Goal: Information Seeking & Learning: Check status

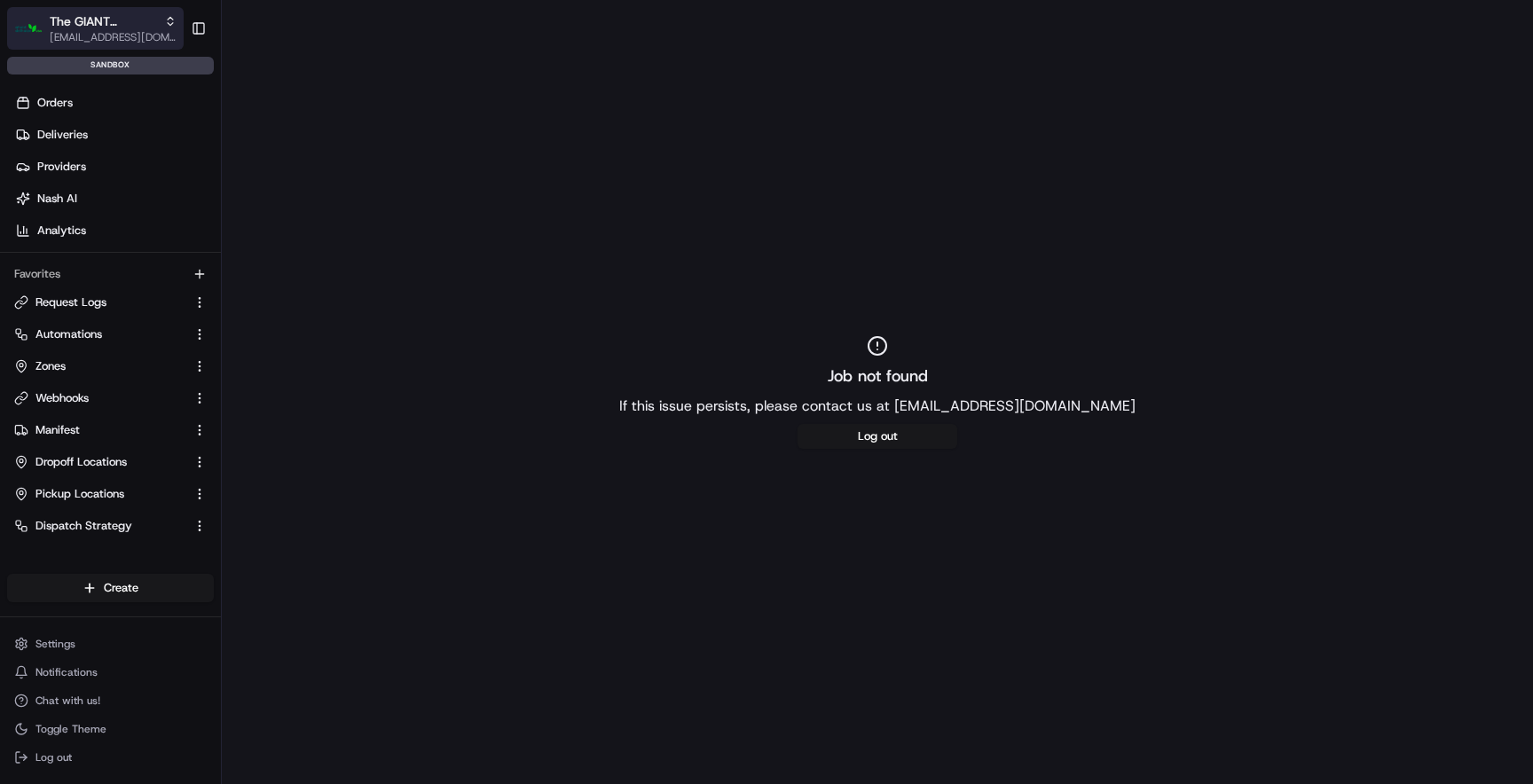
click at [123, 20] on span "The GIANT Company" at bounding box center [102, 21] width 107 height 17
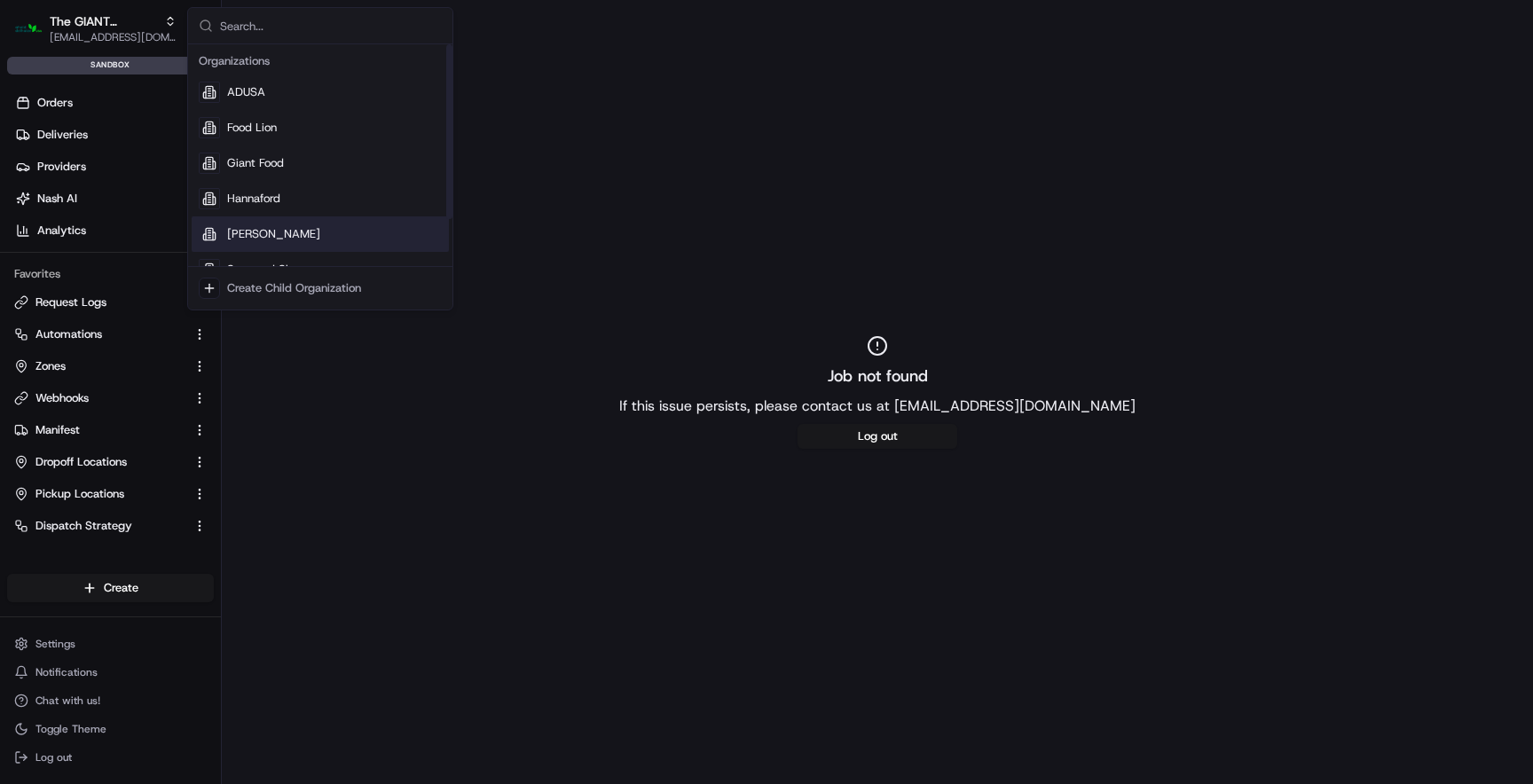
scroll to position [61, 0]
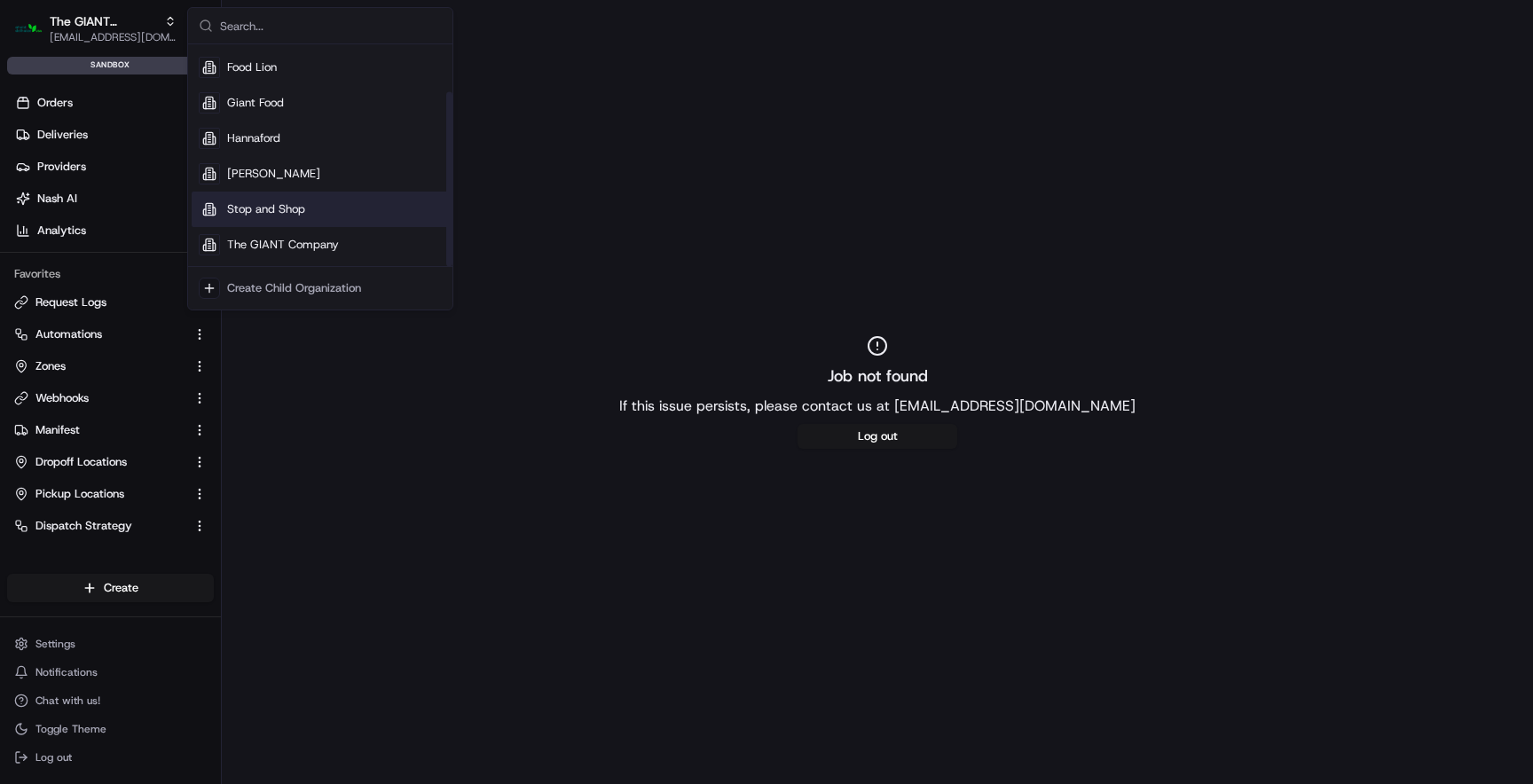
click at [290, 214] on span "Stop and Shop" at bounding box center [265, 209] width 78 height 16
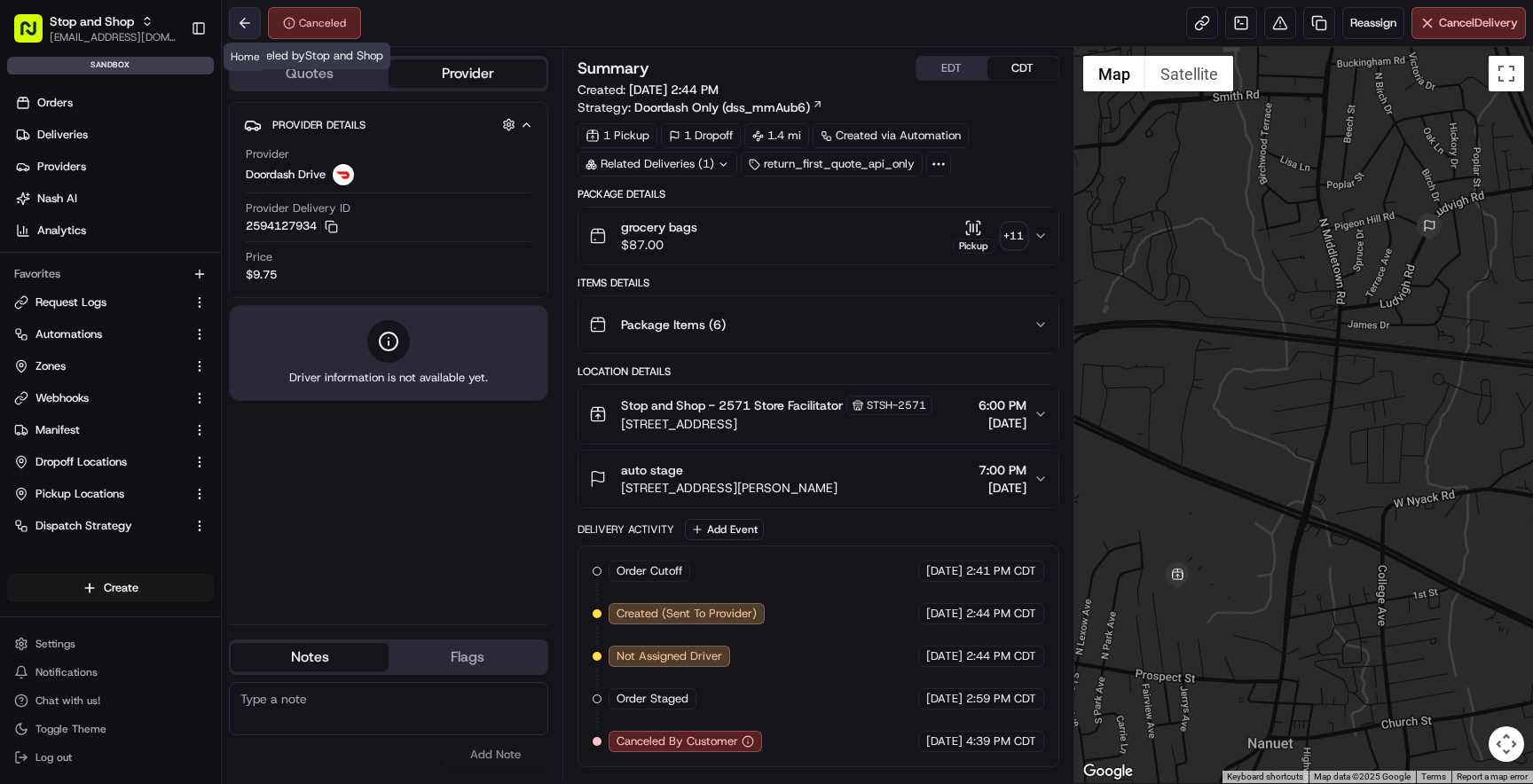
click at [258, 22] on button at bounding box center [244, 22] width 32 height 32
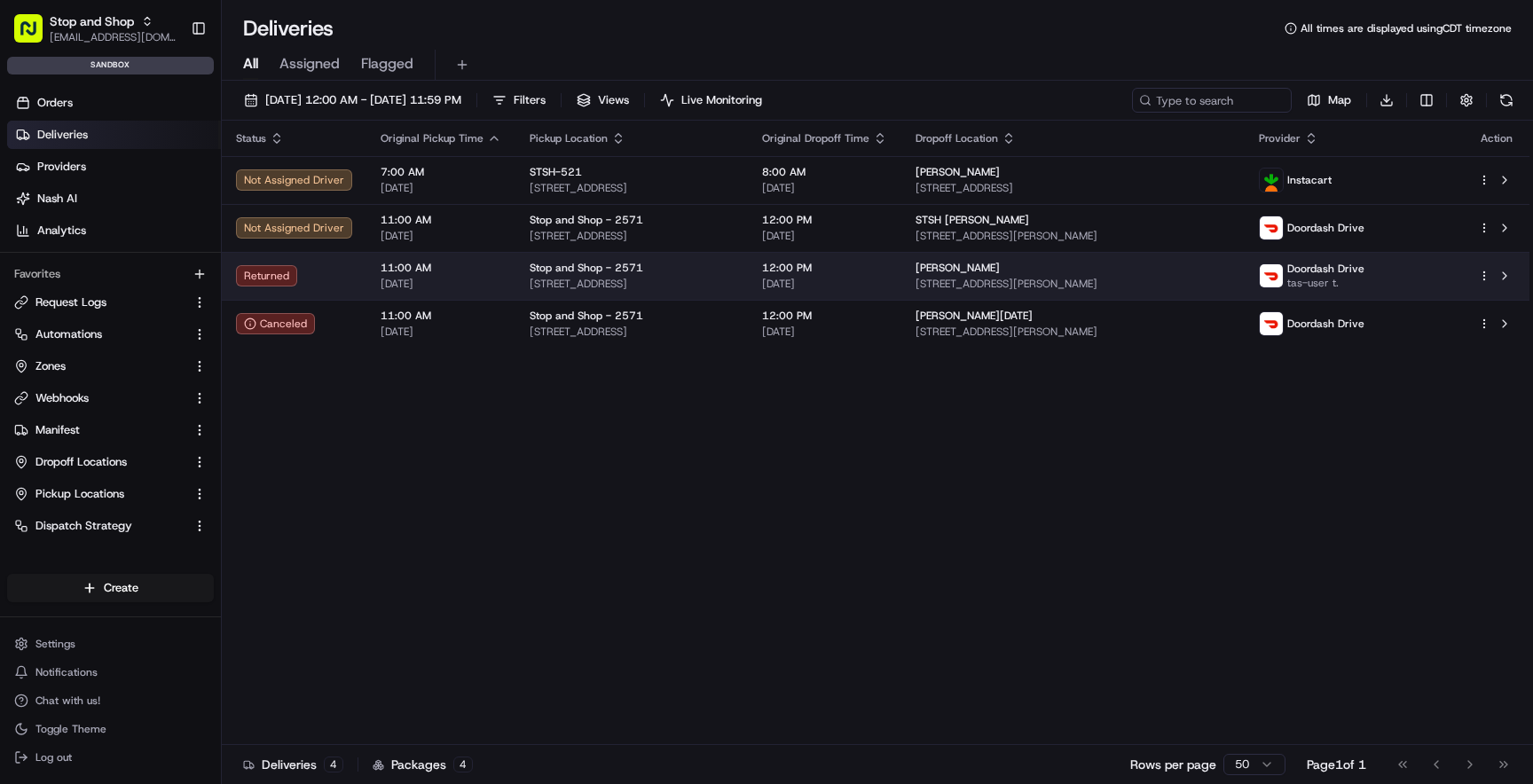
click at [397, 263] on span "11:00 AM" at bounding box center [440, 267] width 121 height 14
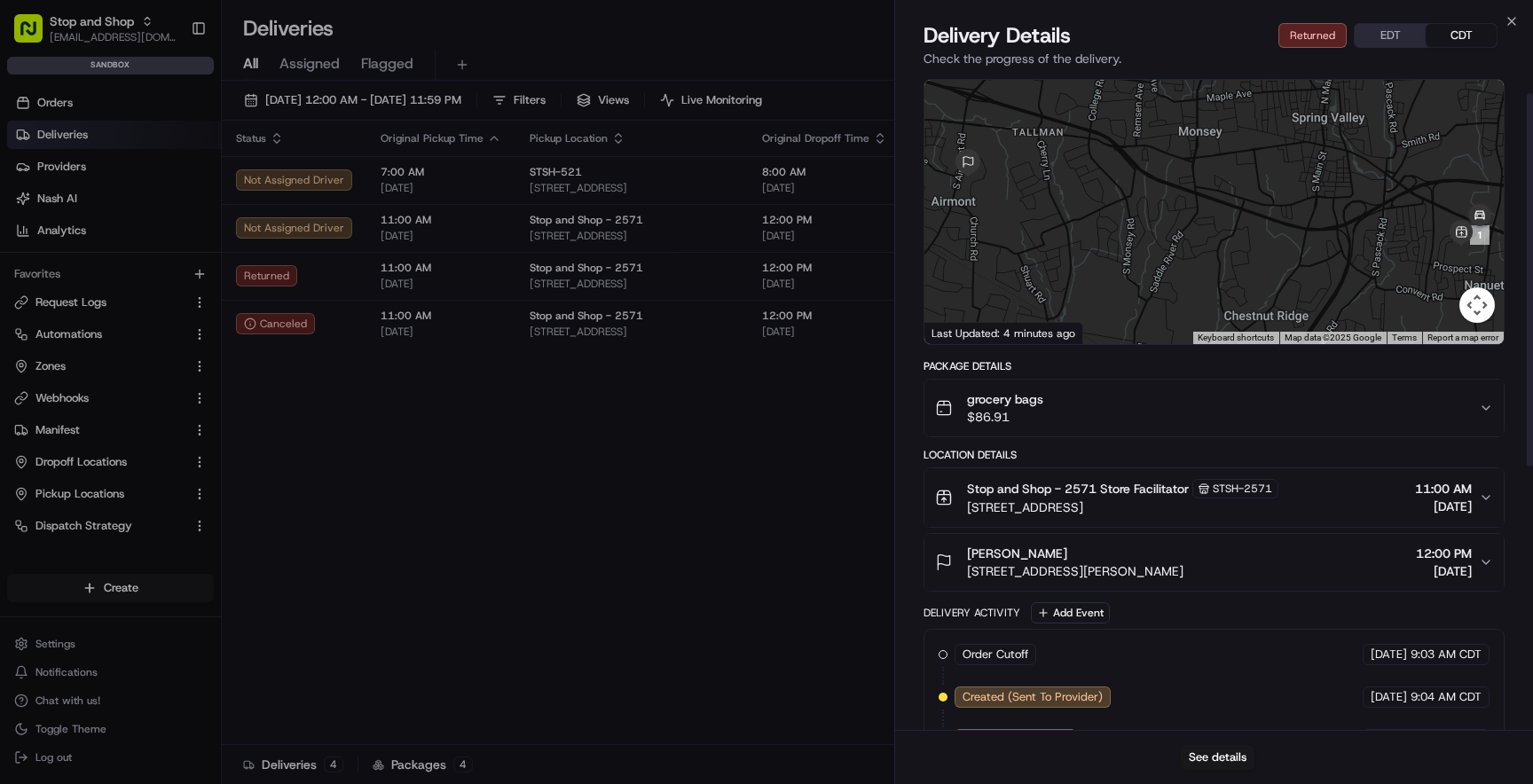
scroll to position [33, 0]
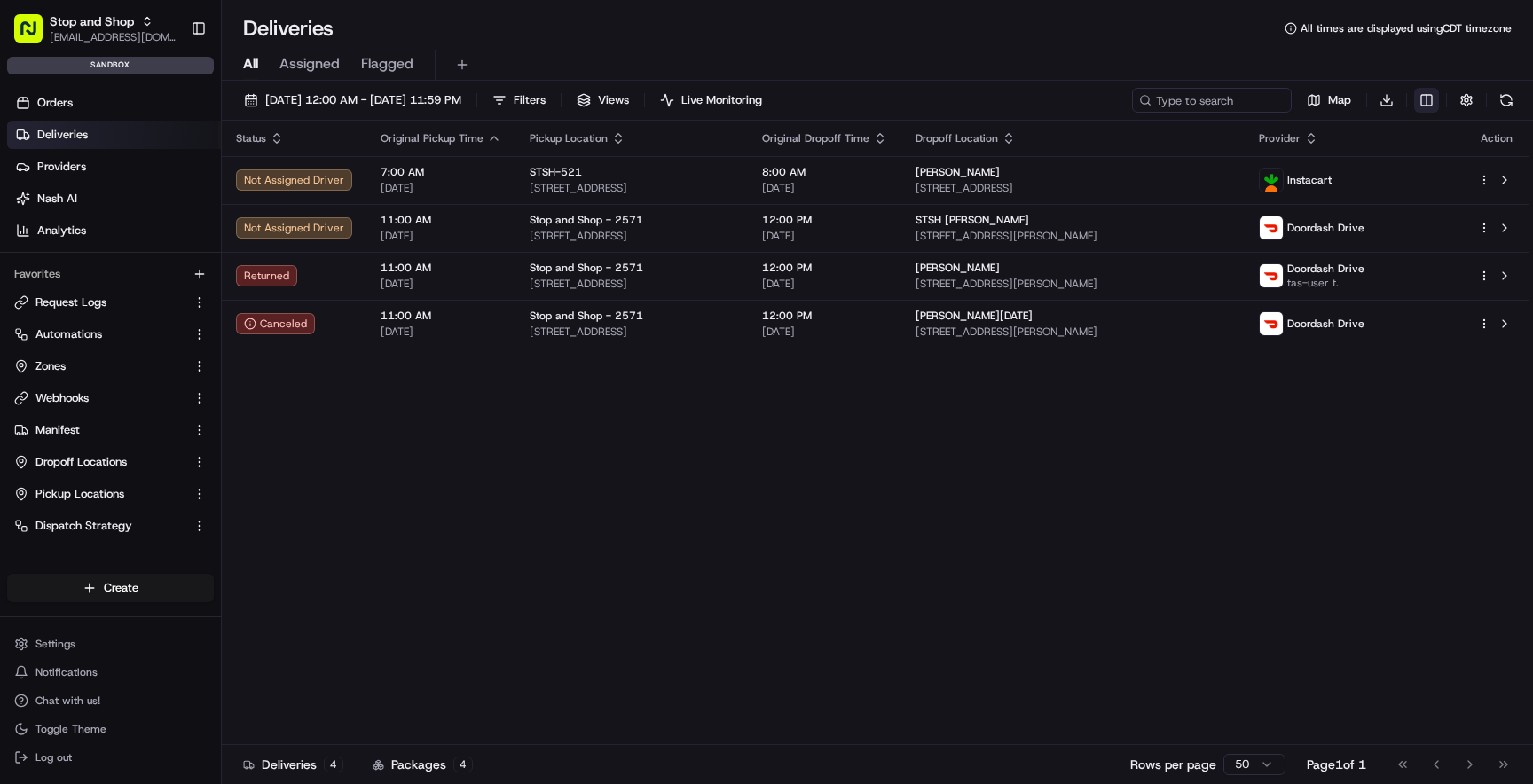
click at [1429, 101] on html "Stop and Shop [EMAIL_ADDRESS][DOMAIN_NAME] Toggle Sidebar sandbox Orders Delive…" at bounding box center [766, 392] width 1533 height 784
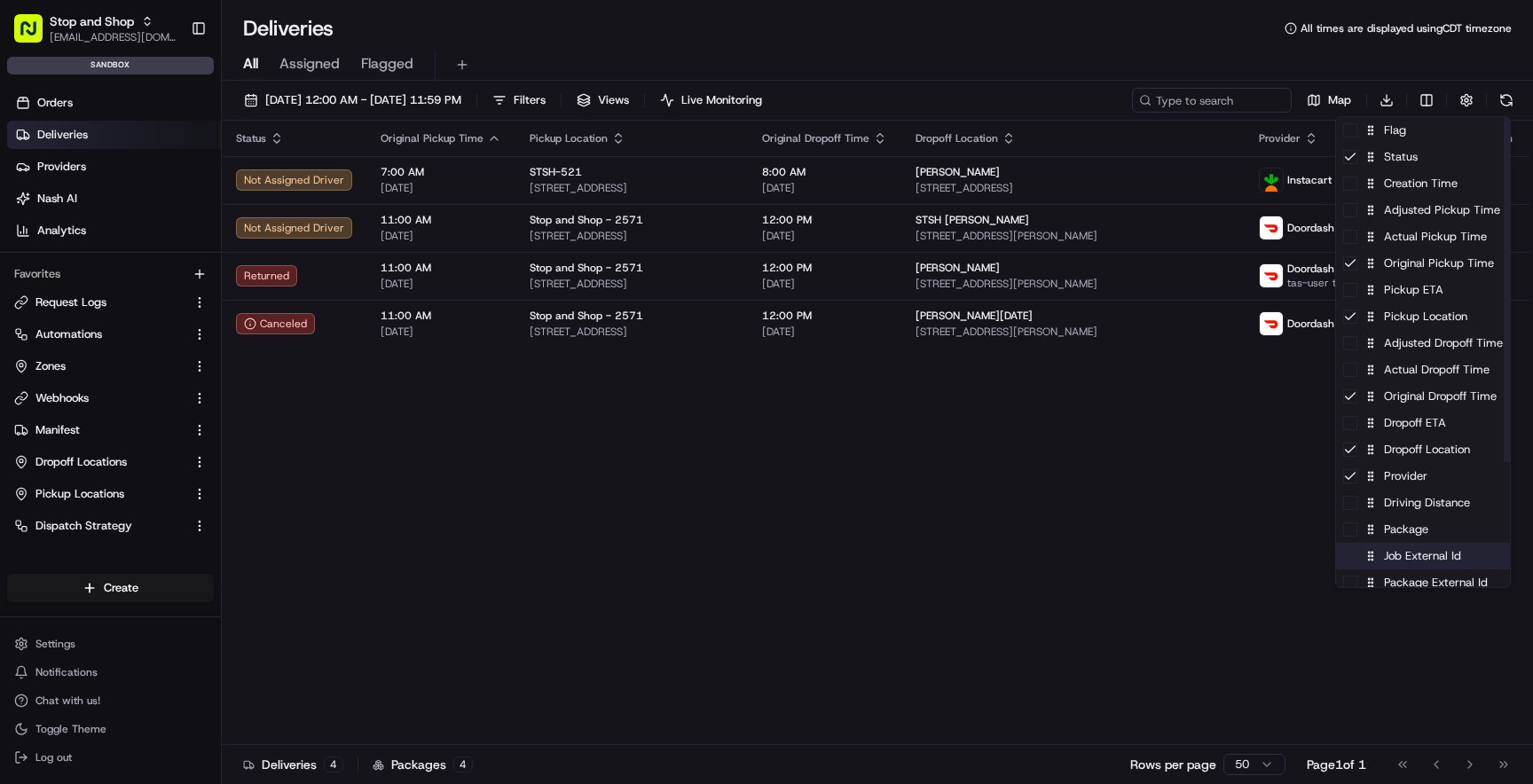
click at [1400, 558] on div "Job External Id" at bounding box center [1423, 556] width 174 height 27
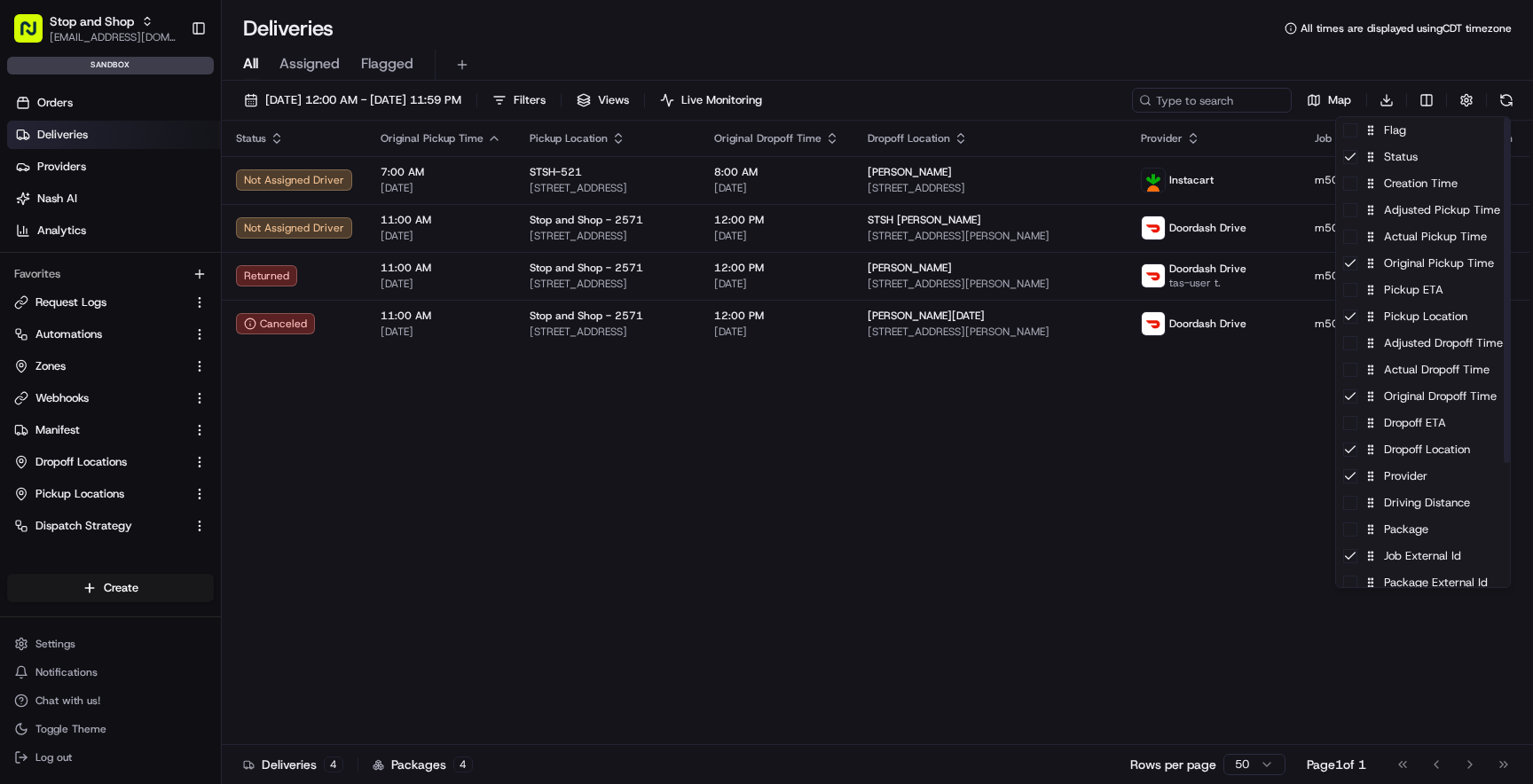
click at [1216, 480] on html "Stop and Shop [EMAIL_ADDRESS][DOMAIN_NAME] Toggle Sidebar sandbox Orders Delive…" at bounding box center [766, 392] width 1533 height 784
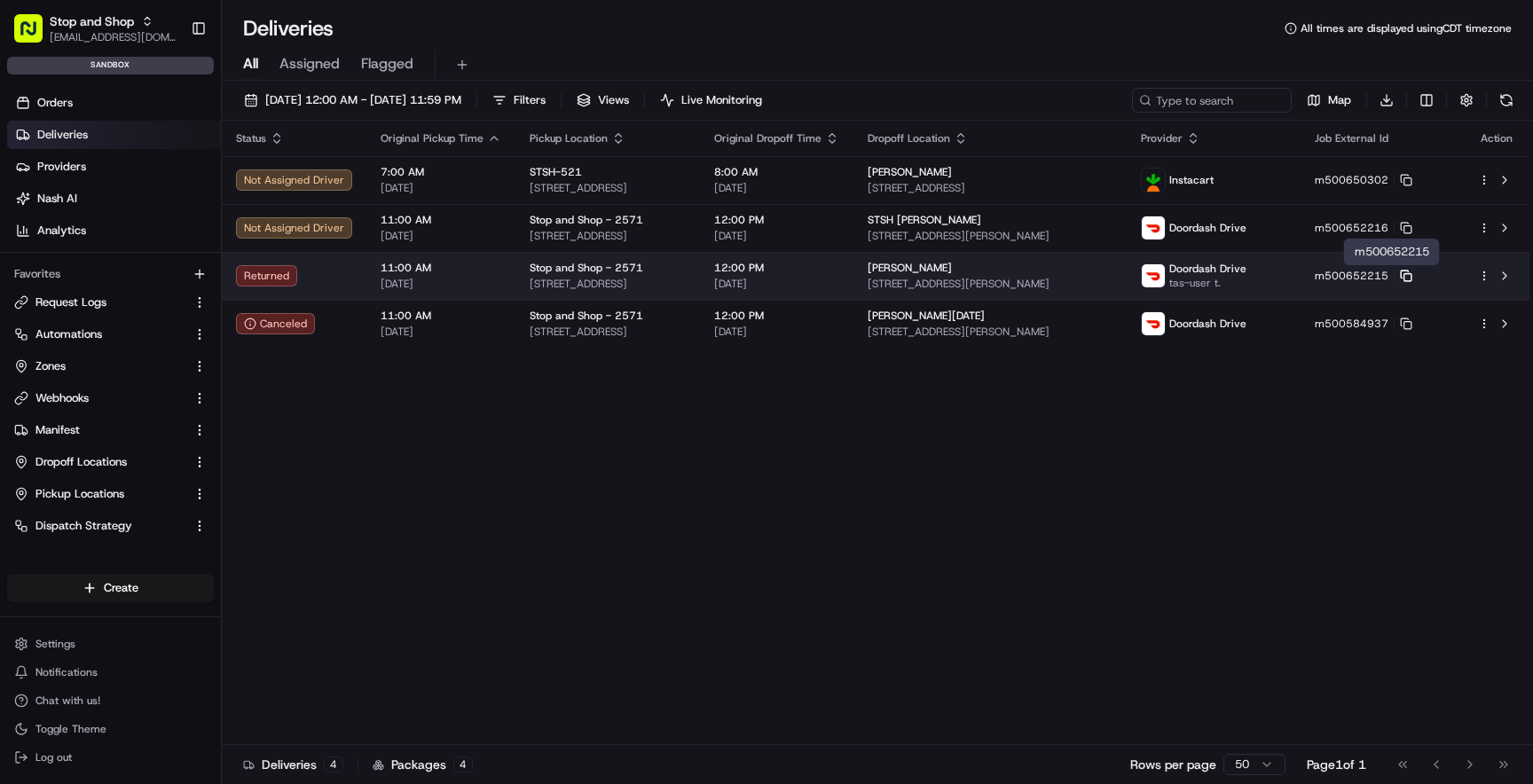
click at [1412, 276] on icon at bounding box center [1406, 276] width 13 height 13
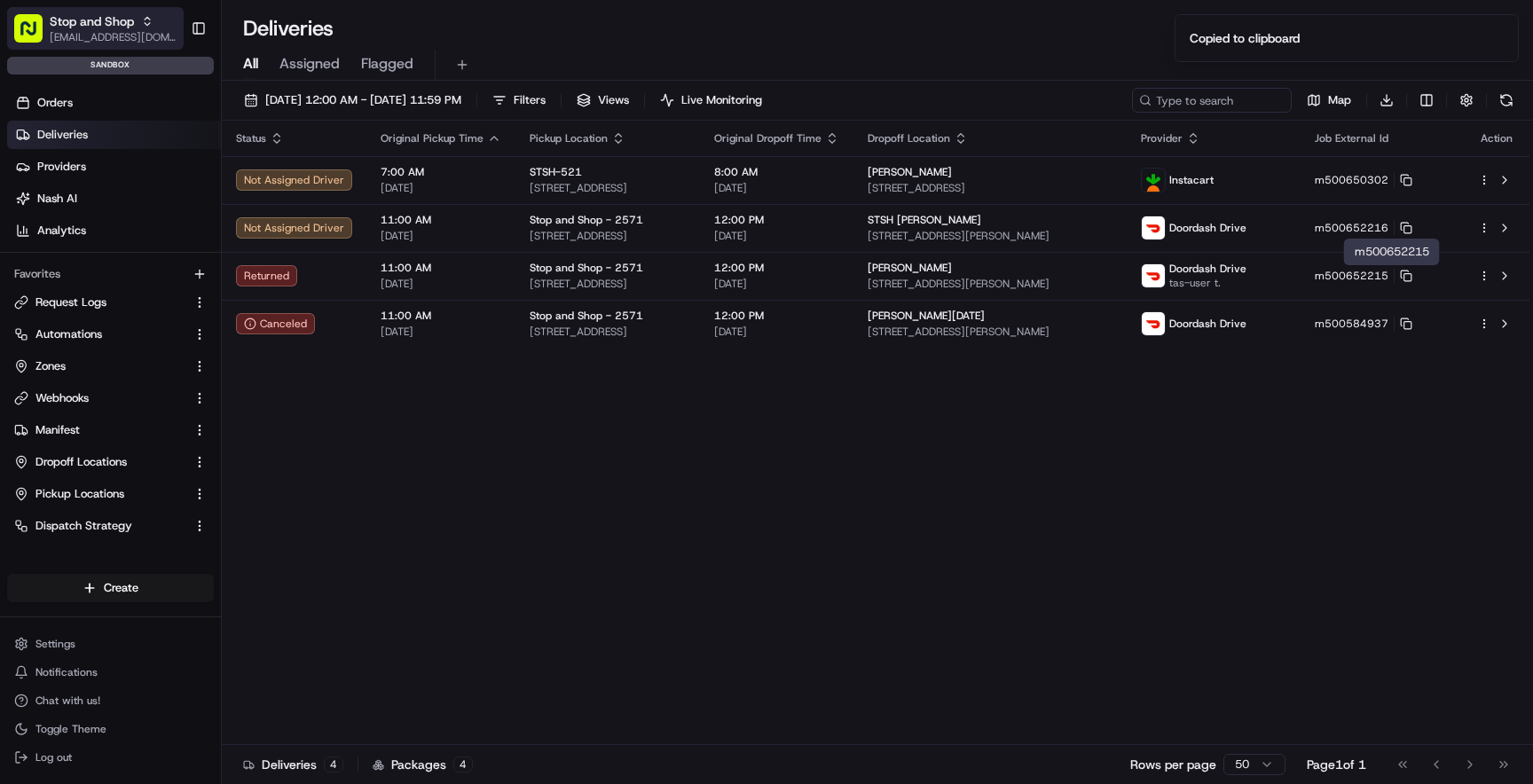
click at [115, 37] on span "[EMAIL_ADDRESS][DOMAIN_NAME]" at bounding box center [112, 37] width 126 height 14
